Goal: Contribute content: Contribute content

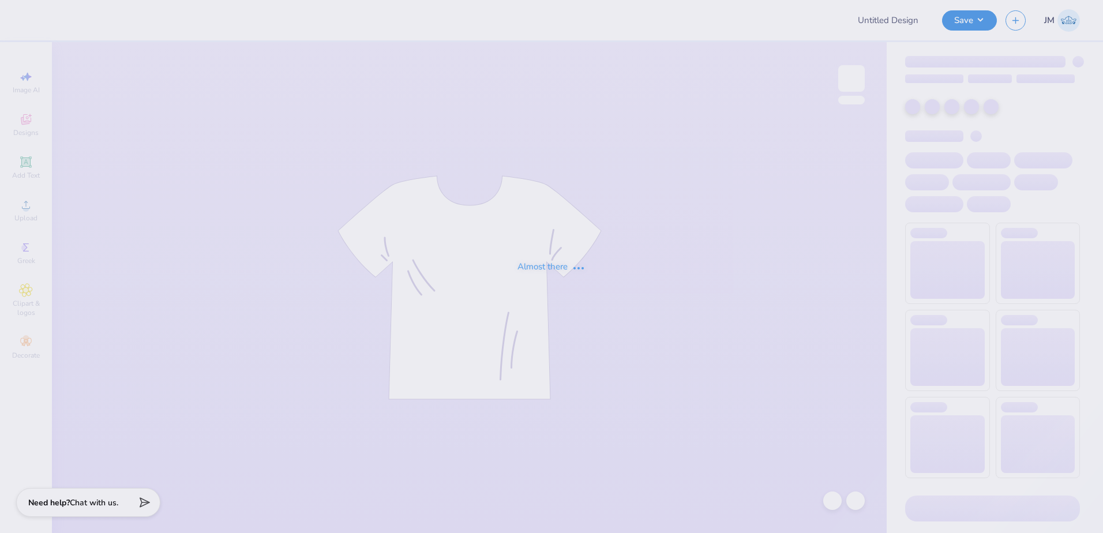
type input "Philo Crewnecks"
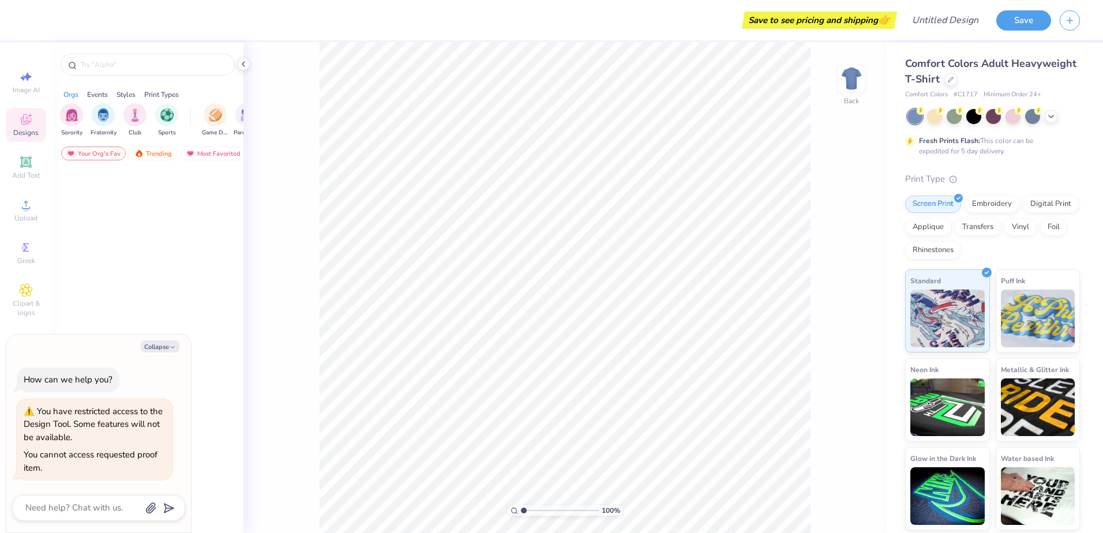
type textarea "x"
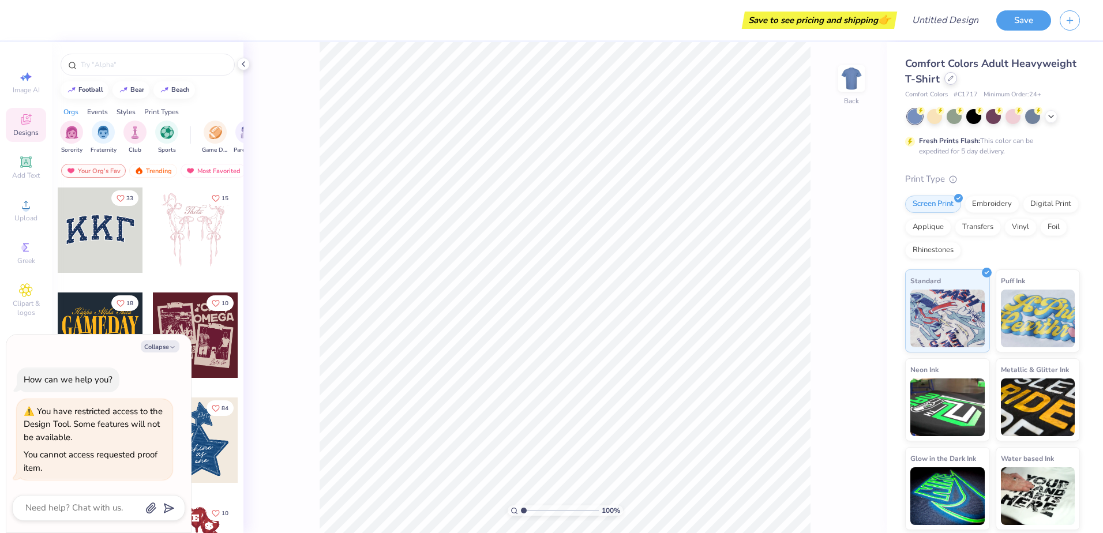
click at [949, 79] on icon at bounding box center [951, 78] width 5 height 5
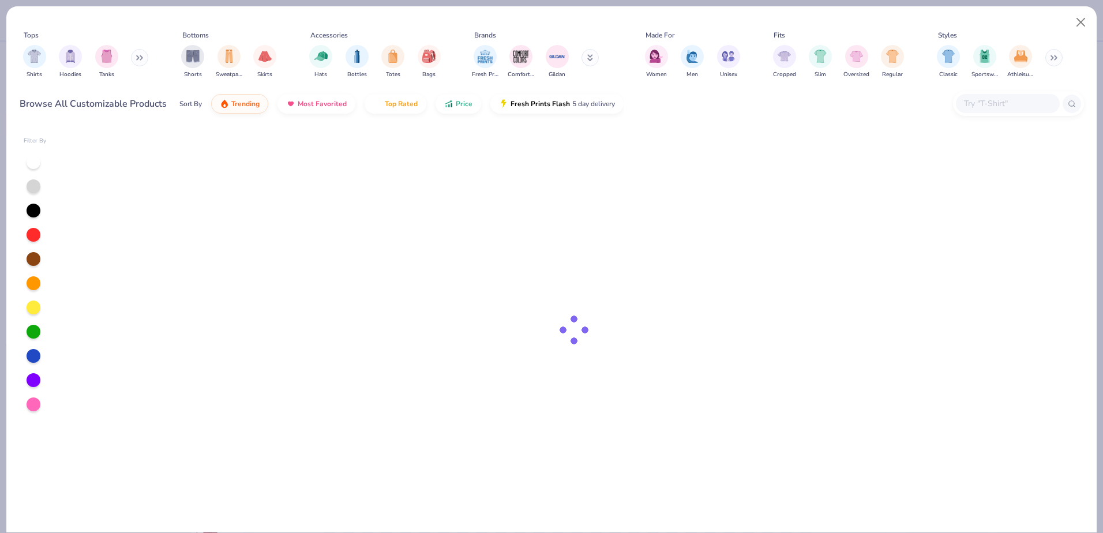
type textarea "x"
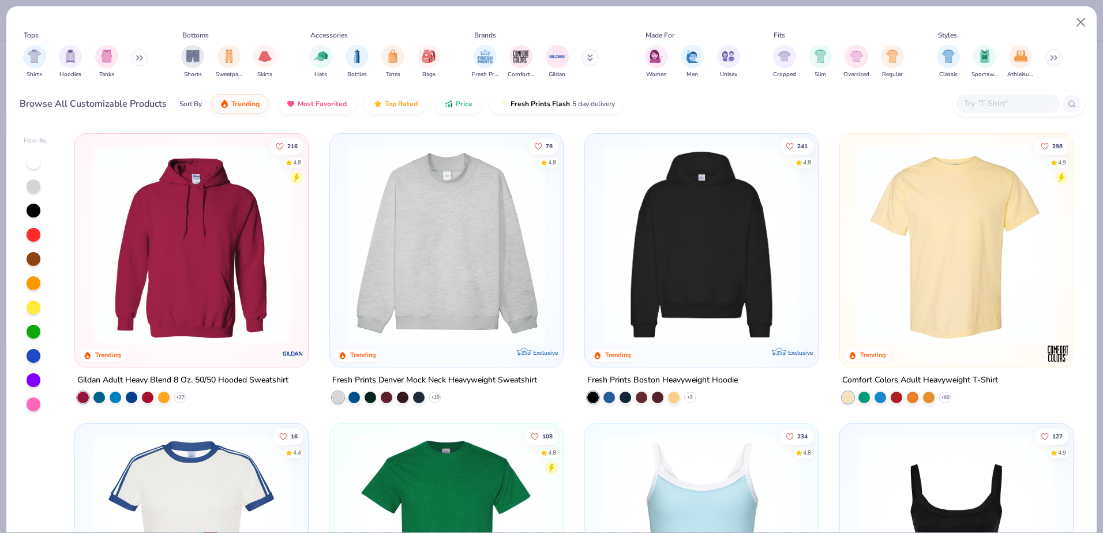
click at [978, 107] on input "text" at bounding box center [1007, 103] width 89 height 13
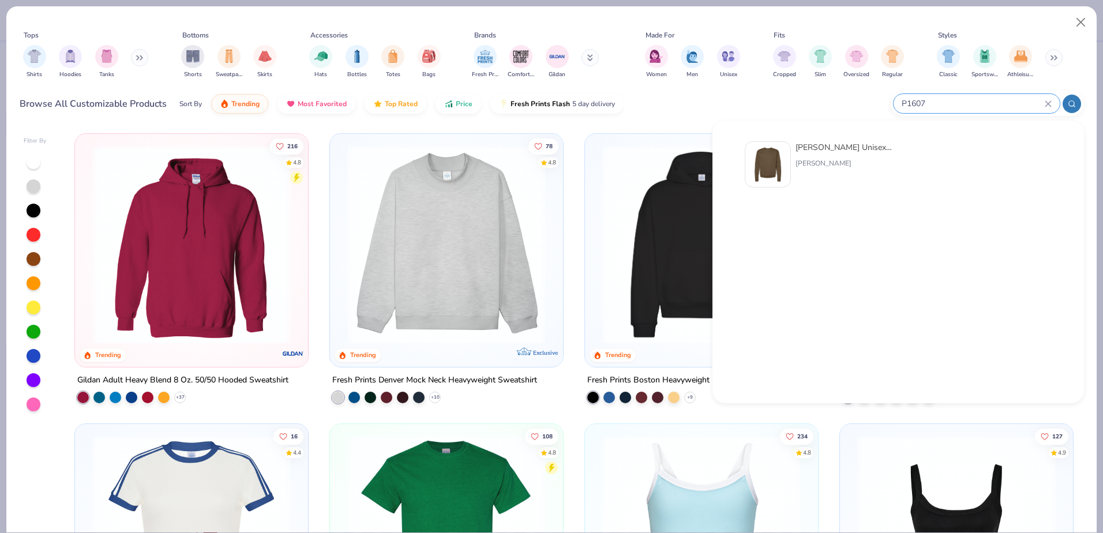
type input "P1607"
click at [839, 147] on div "[PERSON_NAME] Unisex 7.8 Oz. Ecosmart 50/50 Crewneck Sweatshirt" at bounding box center [844, 147] width 97 height 12
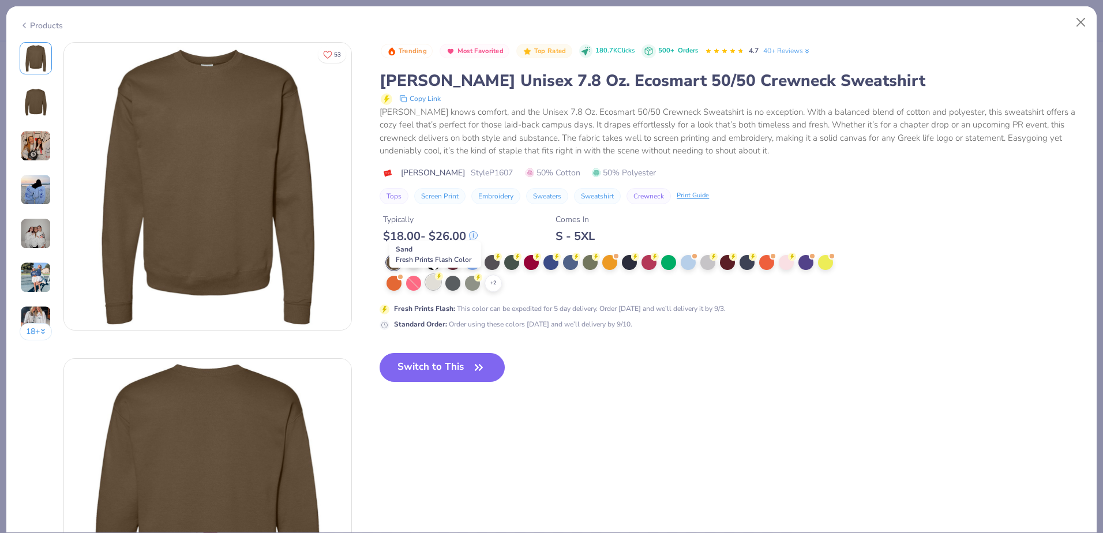
click at [429, 281] on div at bounding box center [433, 282] width 15 height 15
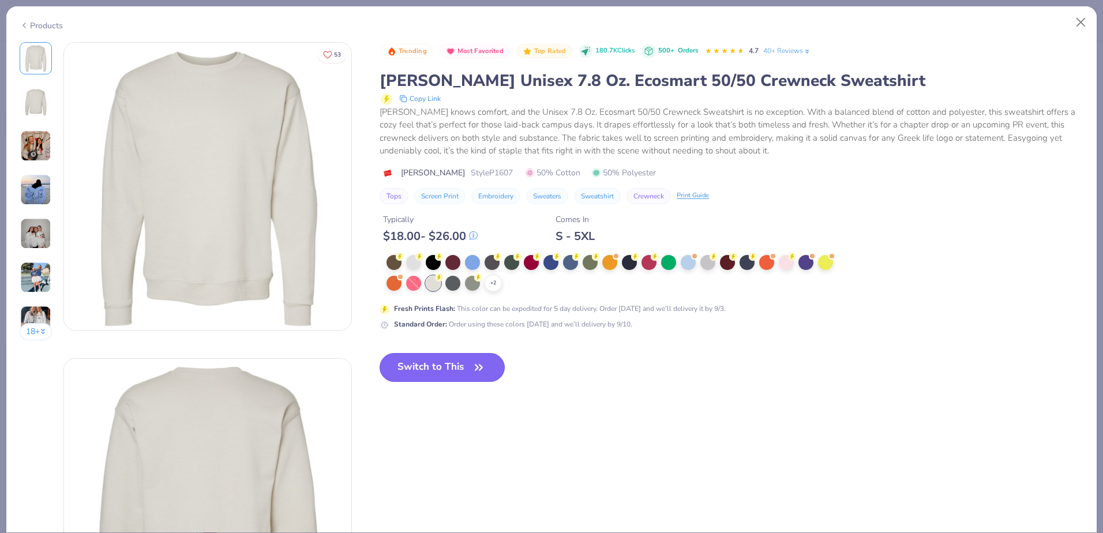
click at [464, 364] on button "Switch to This" at bounding box center [442, 367] width 125 height 29
type textarea "x"
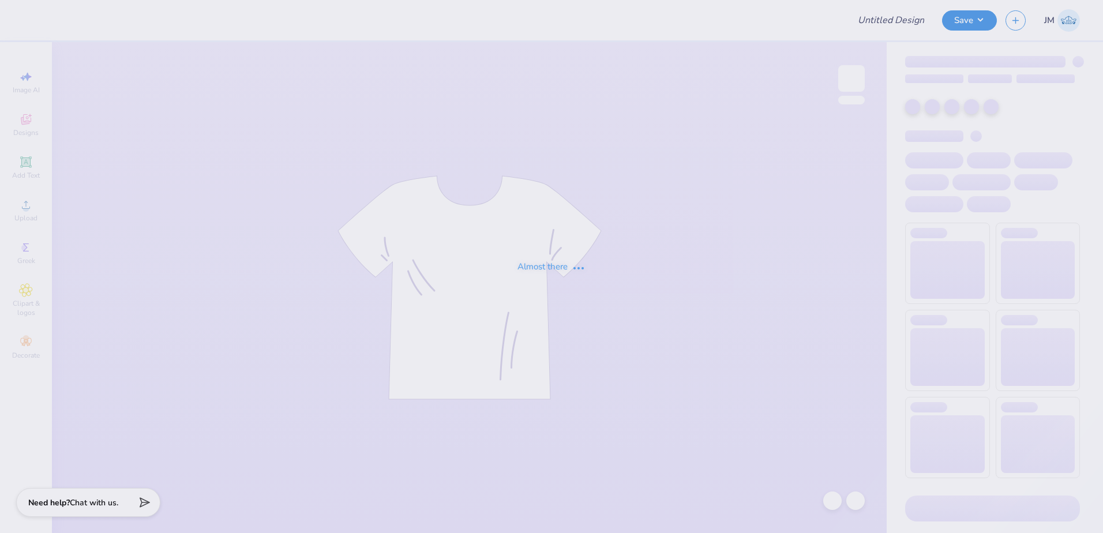
type input "Philo Crewnecks"
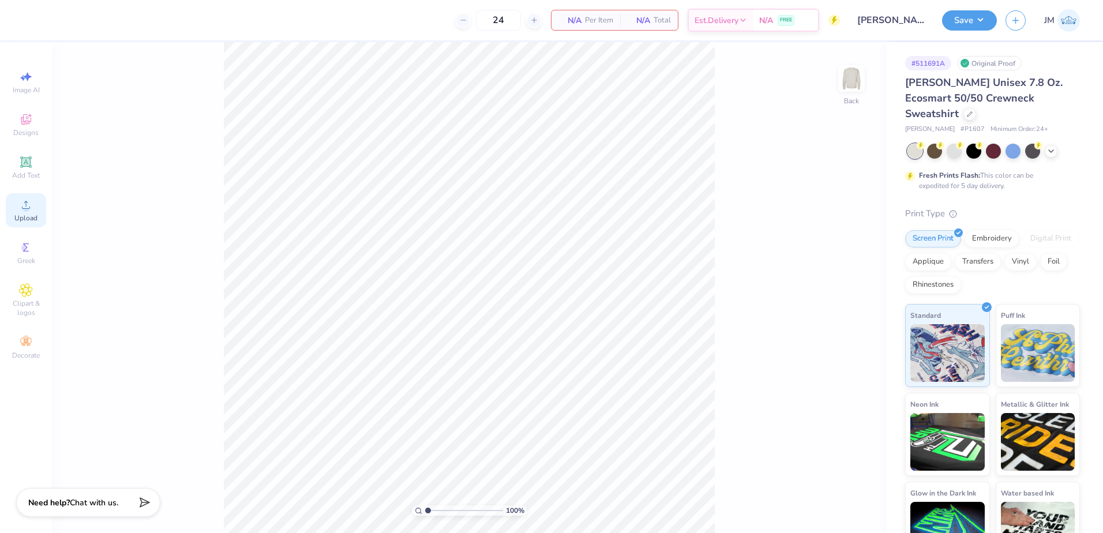
click at [31, 209] on icon at bounding box center [26, 205] width 14 height 14
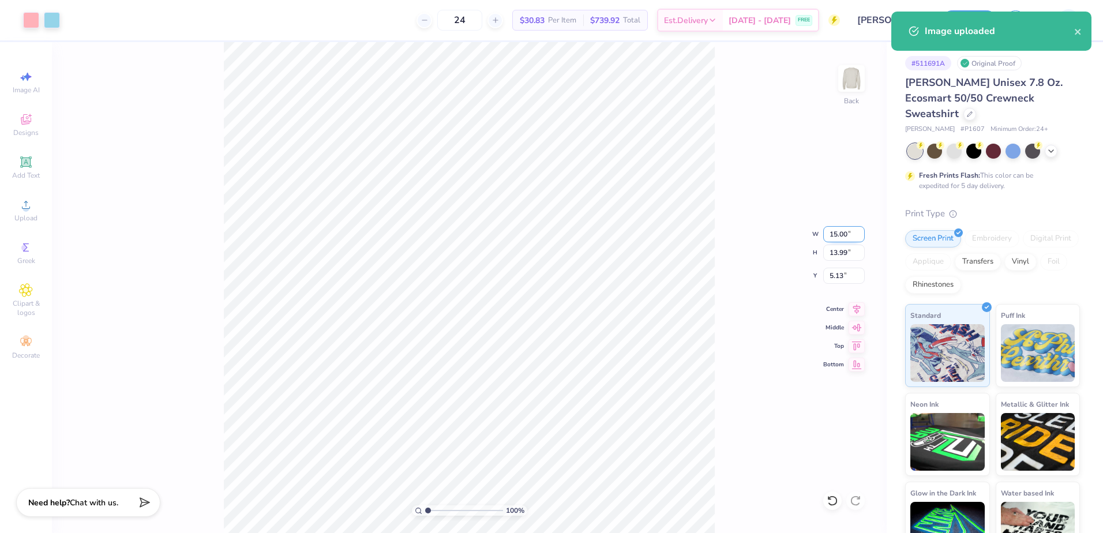
click at [839, 233] on input "15.00" at bounding box center [845, 234] width 42 height 16
type input "12.50"
type input "11.66"
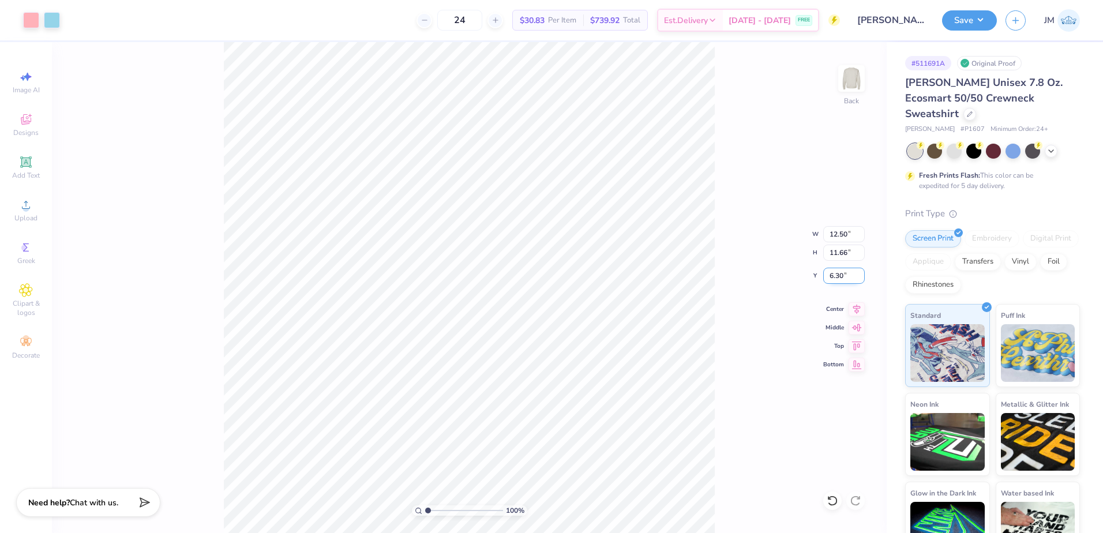
click at [830, 275] on input "6.30" at bounding box center [845, 276] width 42 height 16
click at [844, 252] on input "11.66" at bounding box center [845, 253] width 42 height 16
click at [832, 276] on input "2.00" at bounding box center [845, 276] width 42 height 16
click at [840, 256] on input "11.66" at bounding box center [845, 253] width 42 height 16
type input "3.00"
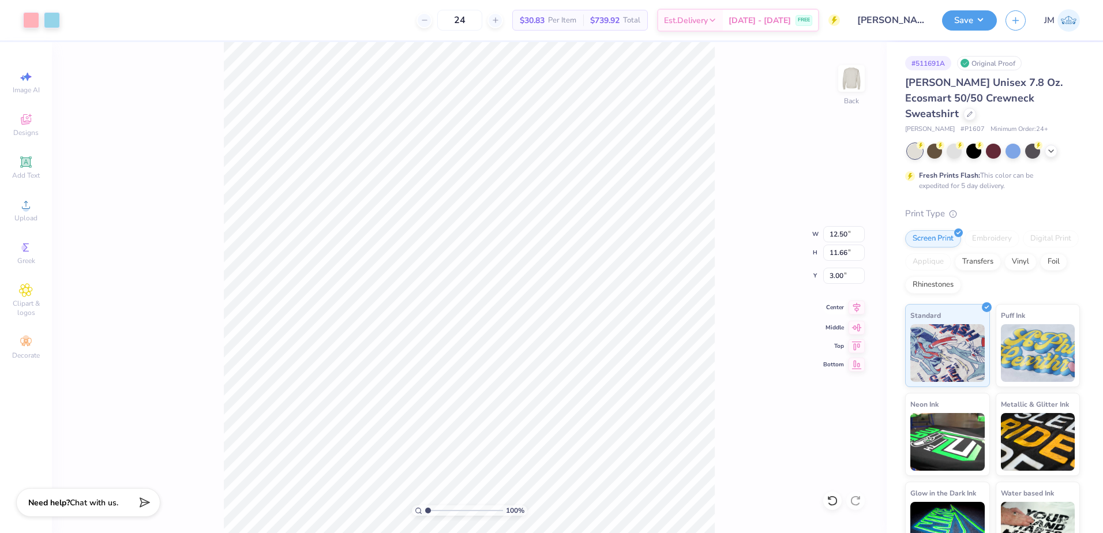
click at [860, 305] on icon at bounding box center [858, 308] width 8 height 10
click at [859, 309] on icon at bounding box center [858, 308] width 8 height 10
click at [971, 20] on button "Save" at bounding box center [969, 19] width 55 height 20
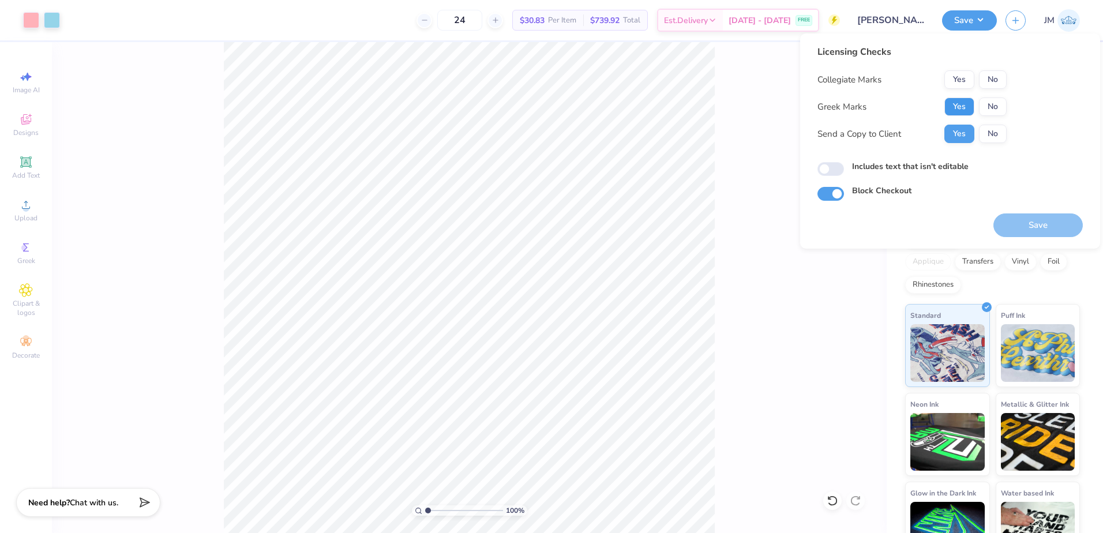
click at [956, 110] on button "Yes" at bounding box center [960, 107] width 30 height 18
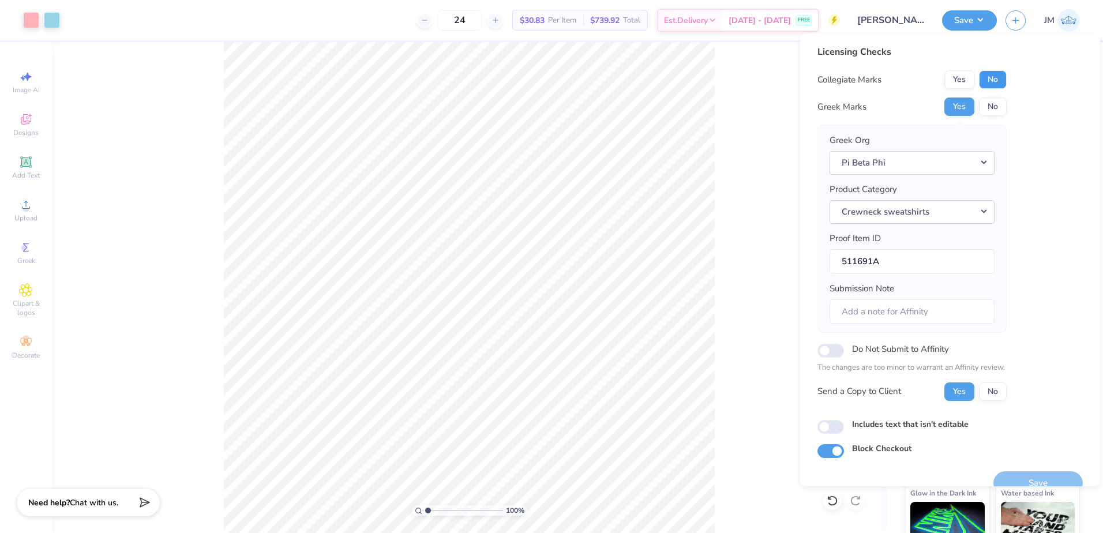
click at [989, 84] on button "No" at bounding box center [993, 79] width 28 height 18
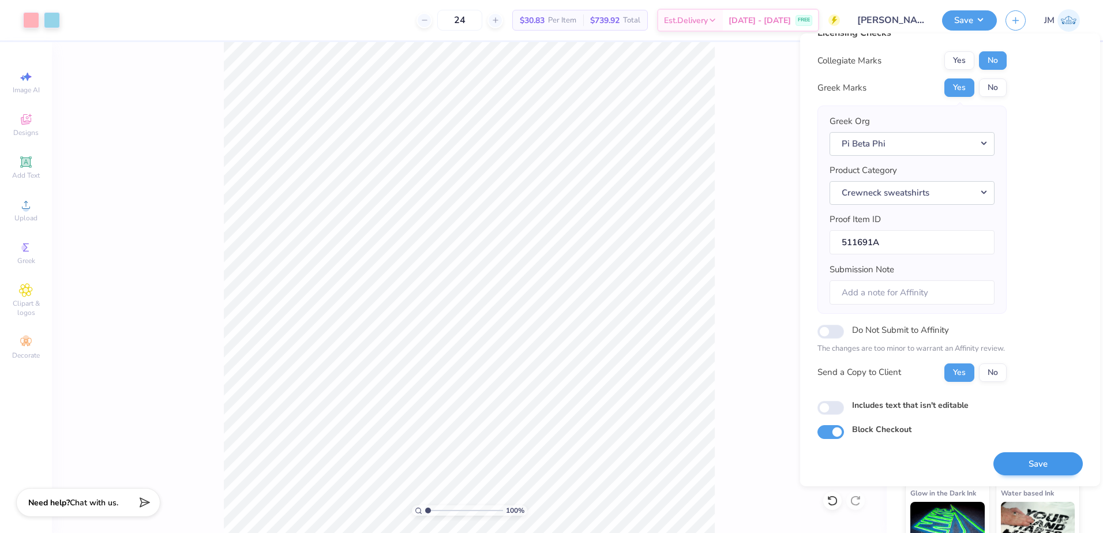
scroll to position [20, 0]
click at [1021, 458] on button "Save" at bounding box center [1038, 466] width 89 height 24
